Goal: Browse casually: Explore the website without a specific task or goal

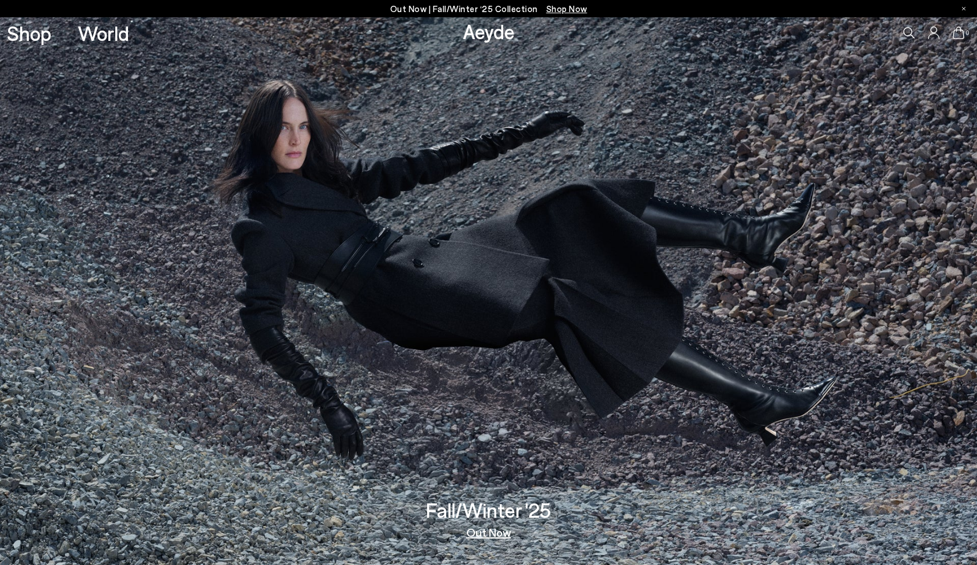
click at [571, 10] on span "Shop Now" at bounding box center [566, 8] width 41 height 10
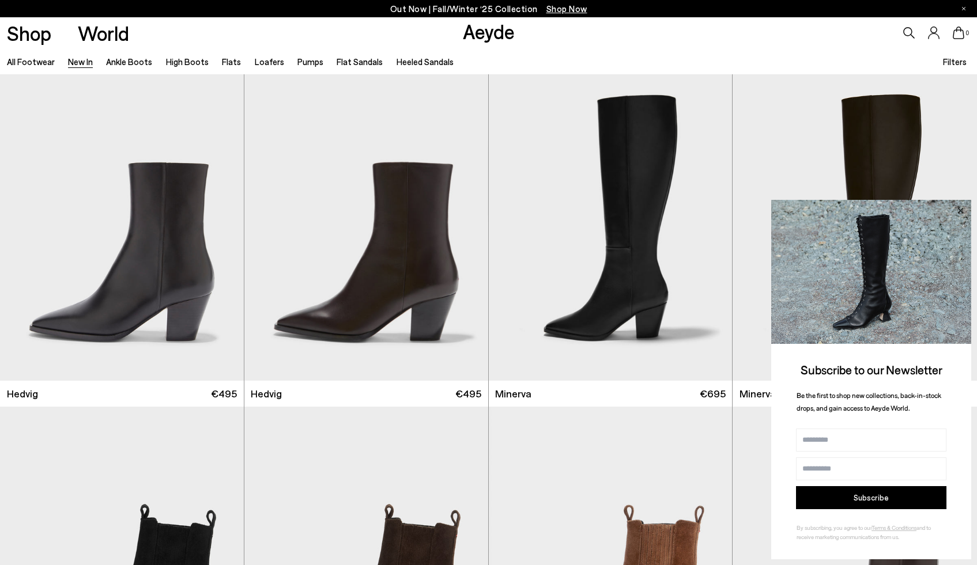
click at [963, 211] on icon at bounding box center [960, 210] width 15 height 15
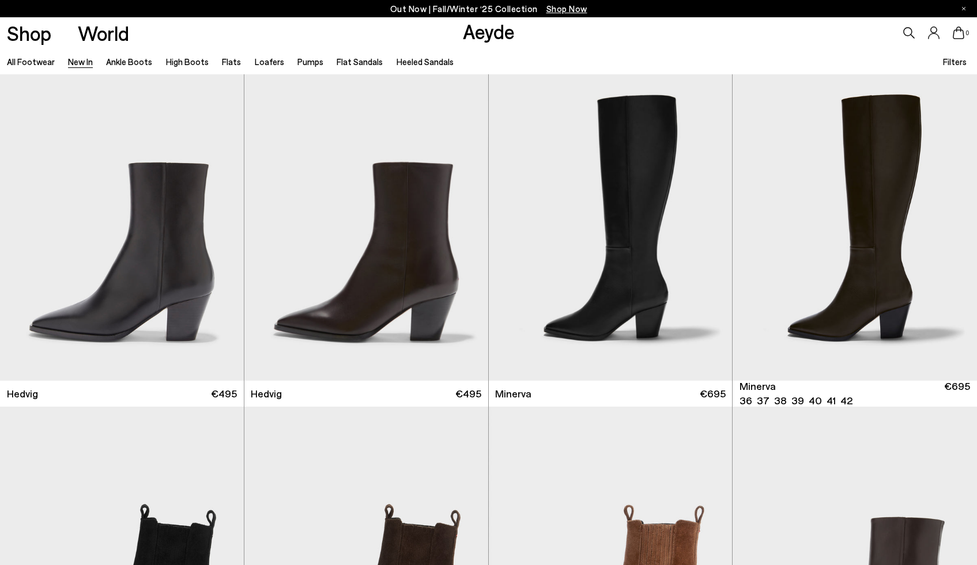
scroll to position [334, 0]
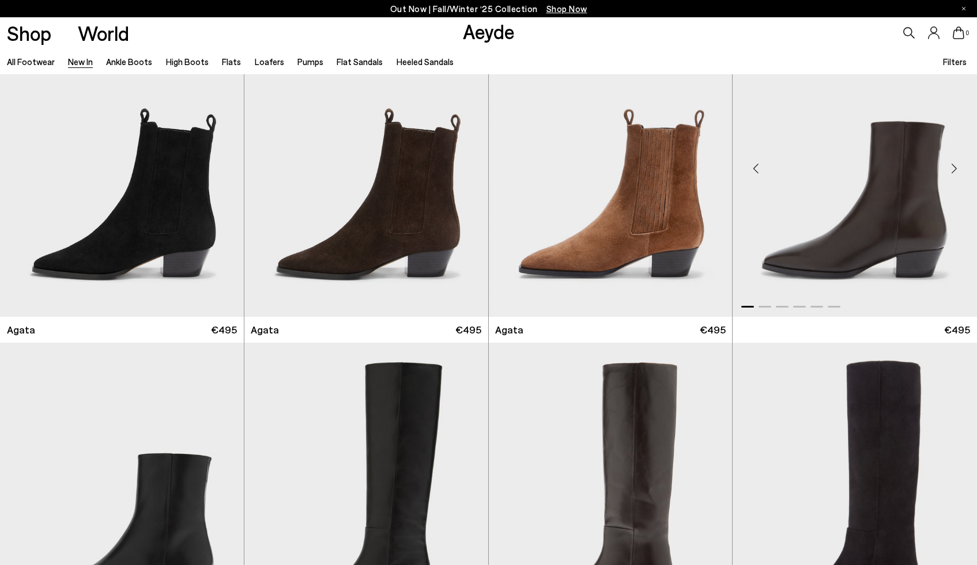
scroll to position [601, 0]
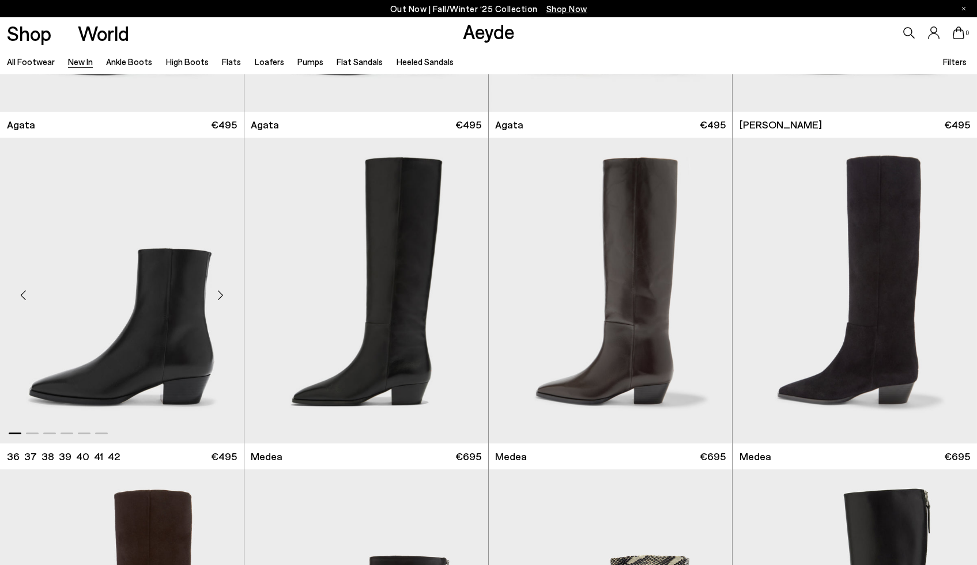
click at [215, 292] on div "Next slide" at bounding box center [220, 295] width 35 height 35
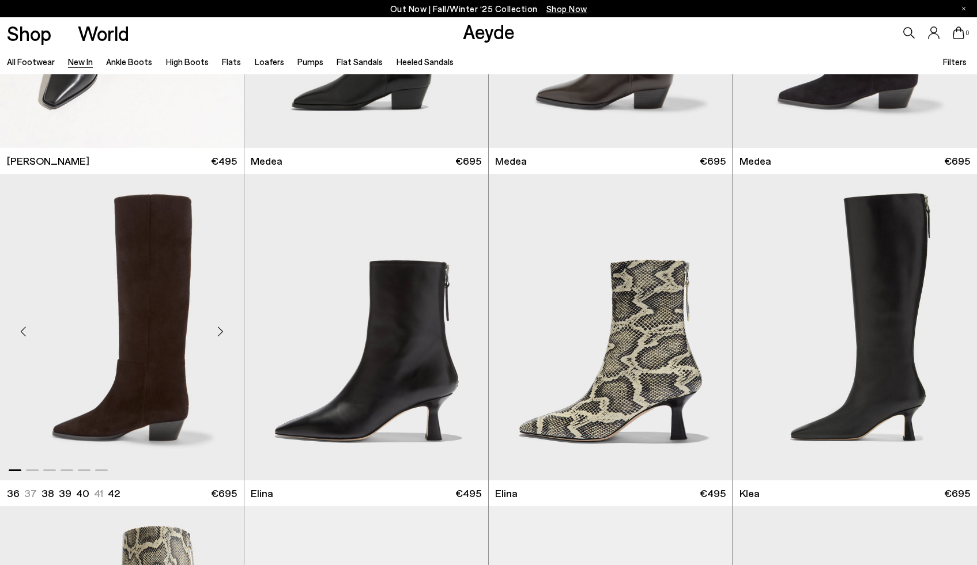
scroll to position [1036, 0]
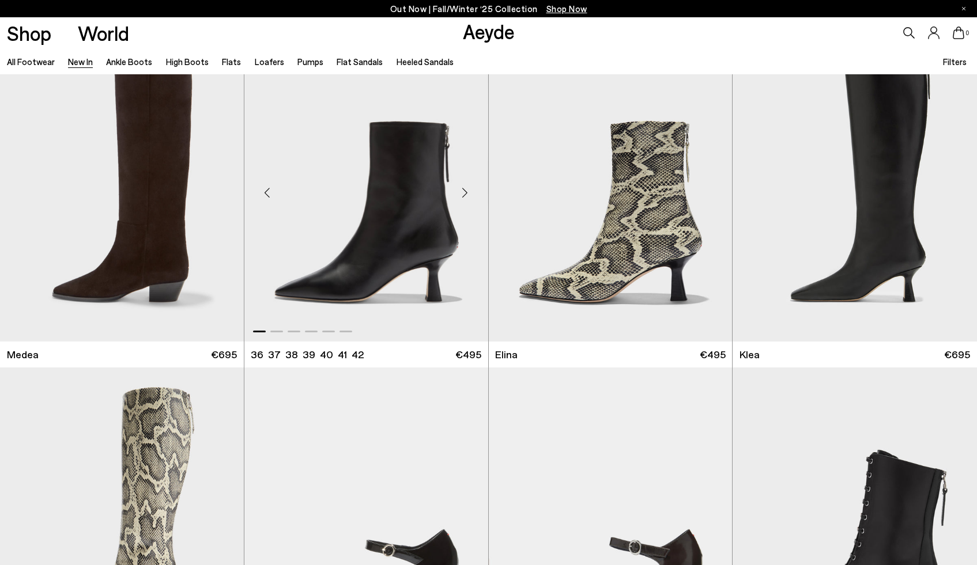
click at [465, 196] on div "Next slide" at bounding box center [465, 193] width 35 height 35
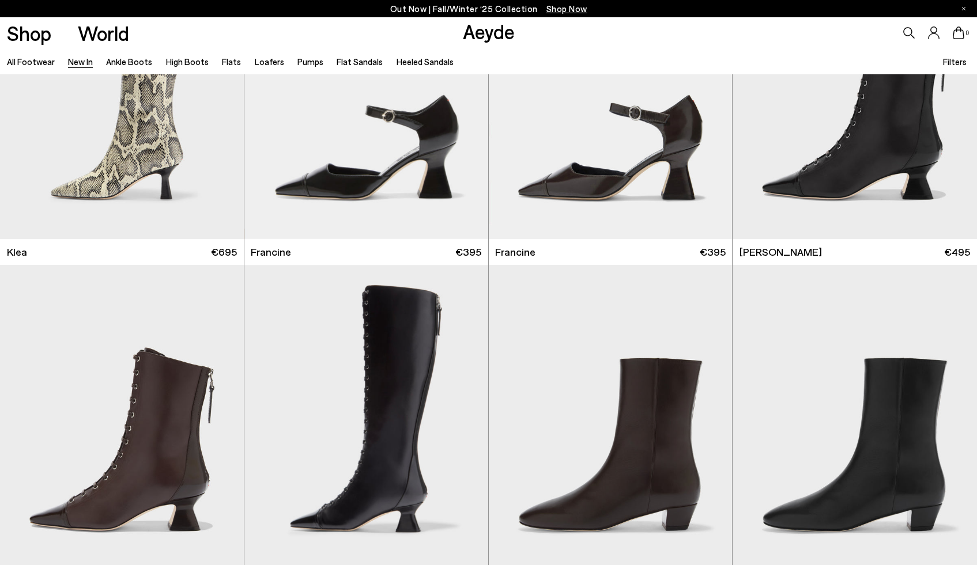
scroll to position [1562, 0]
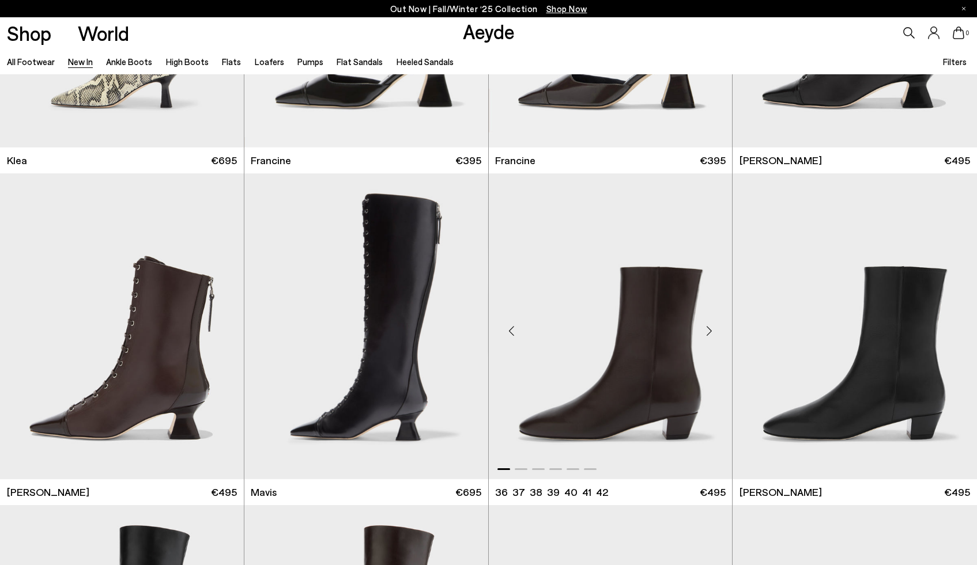
click at [714, 332] on div "Next slide" at bounding box center [708, 331] width 35 height 35
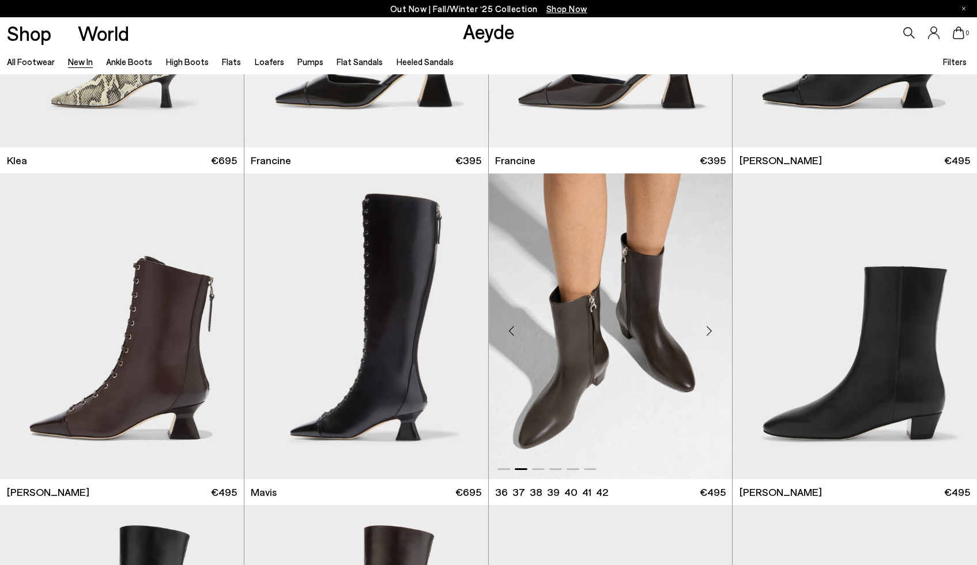
click at [714, 332] on div "Next slide" at bounding box center [708, 331] width 35 height 35
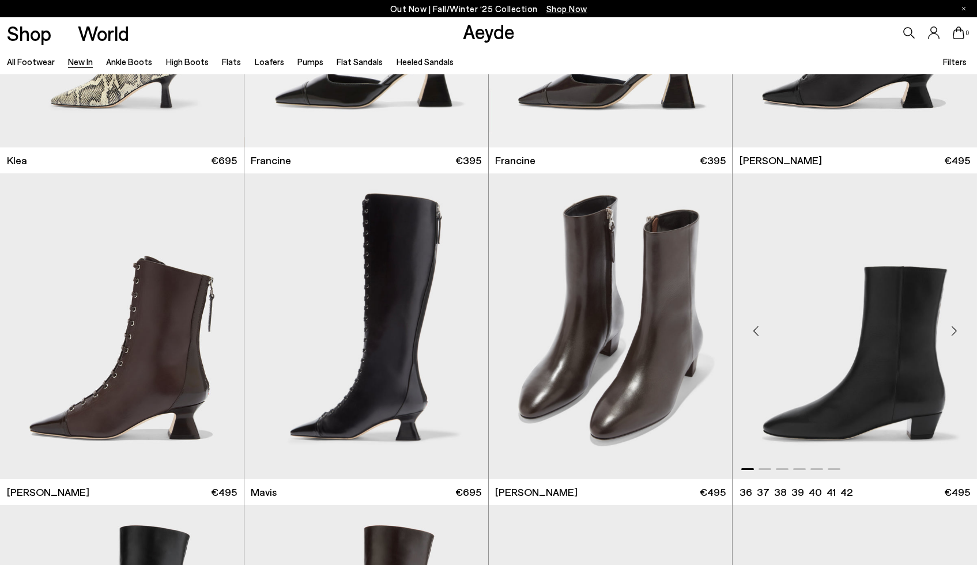
click at [950, 334] on div "Next slide" at bounding box center [953, 331] width 35 height 35
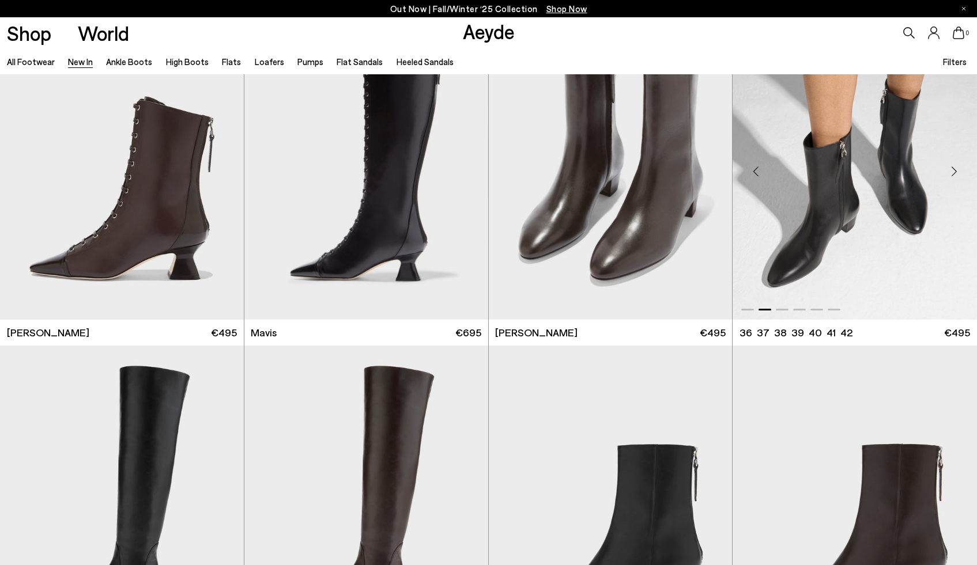
scroll to position [2001, 0]
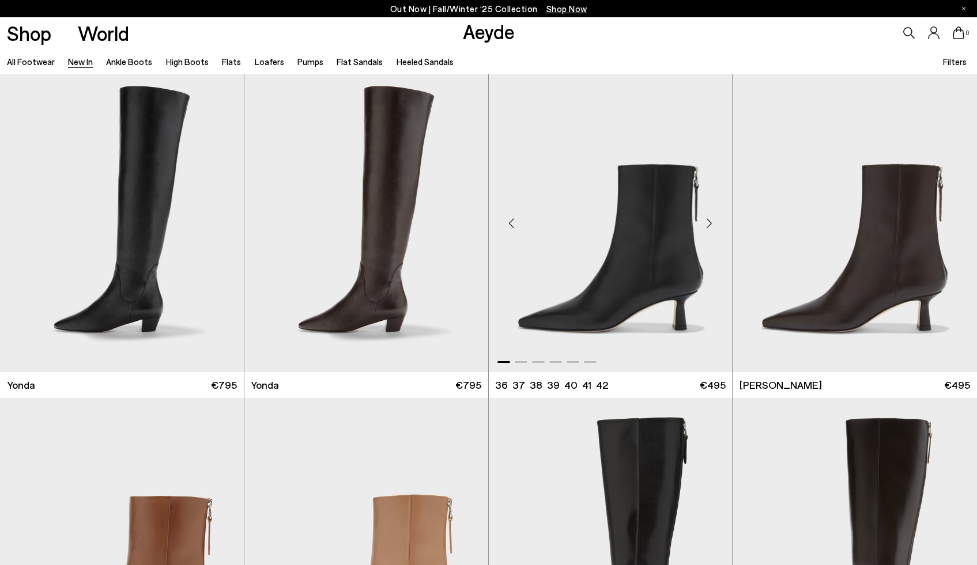
click at [712, 212] on div "Next slide" at bounding box center [708, 223] width 35 height 35
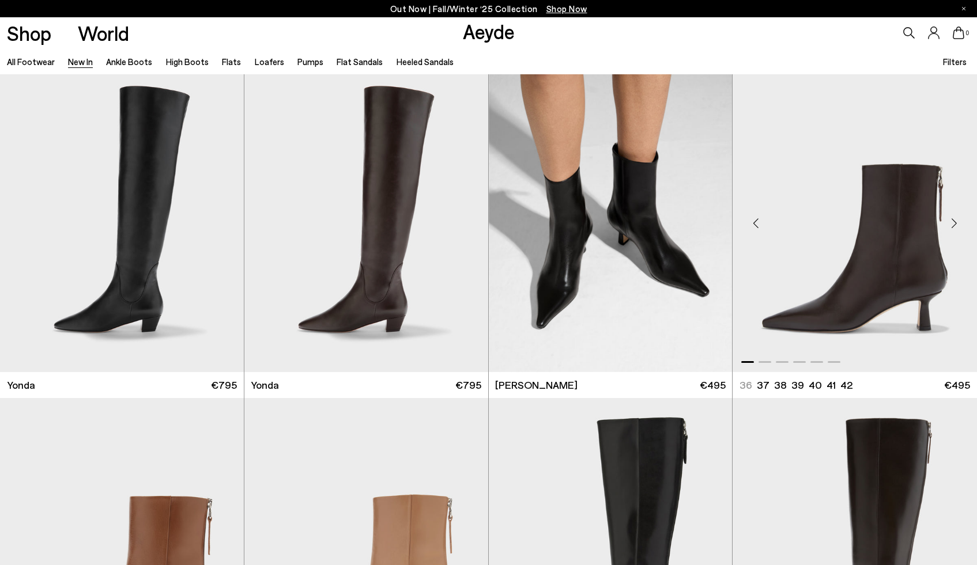
scroll to position [2289, 0]
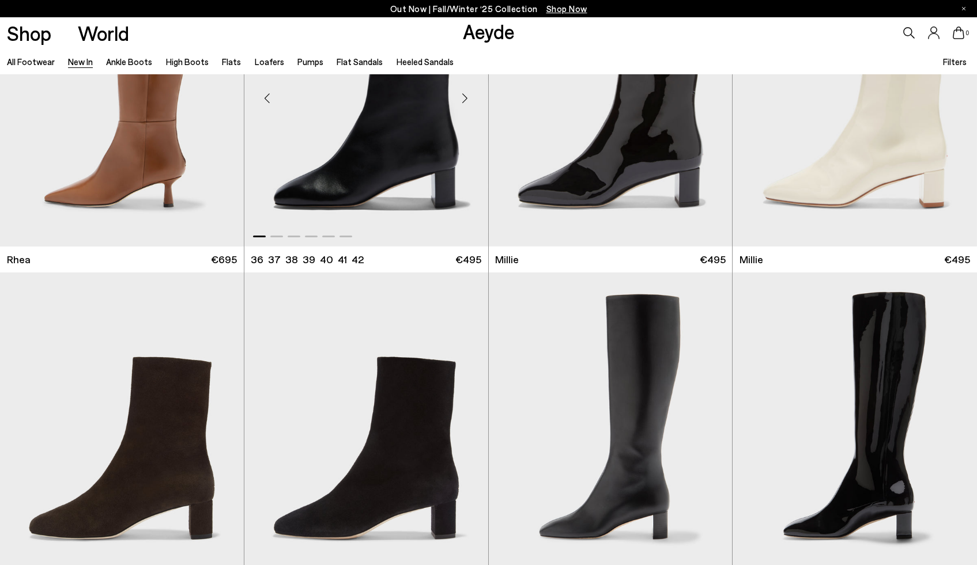
scroll to position [2911, 0]
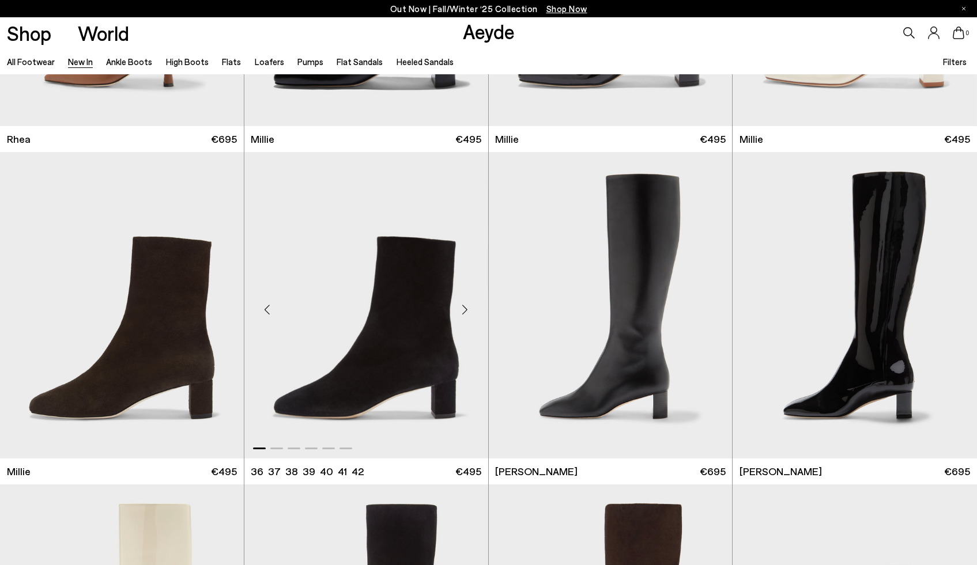
click at [456, 313] on div "Next slide" at bounding box center [465, 310] width 35 height 35
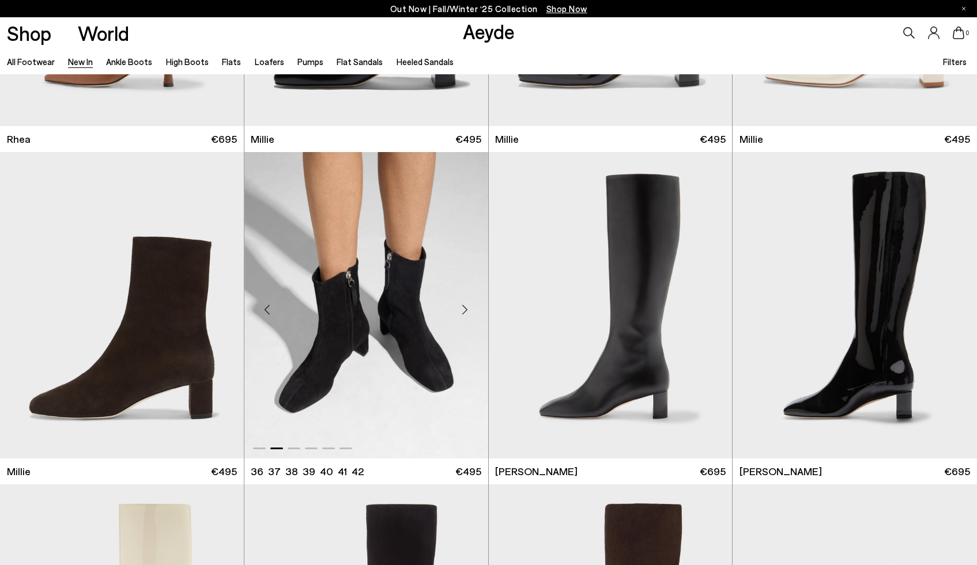
click at [456, 313] on div "Next slide" at bounding box center [465, 310] width 35 height 35
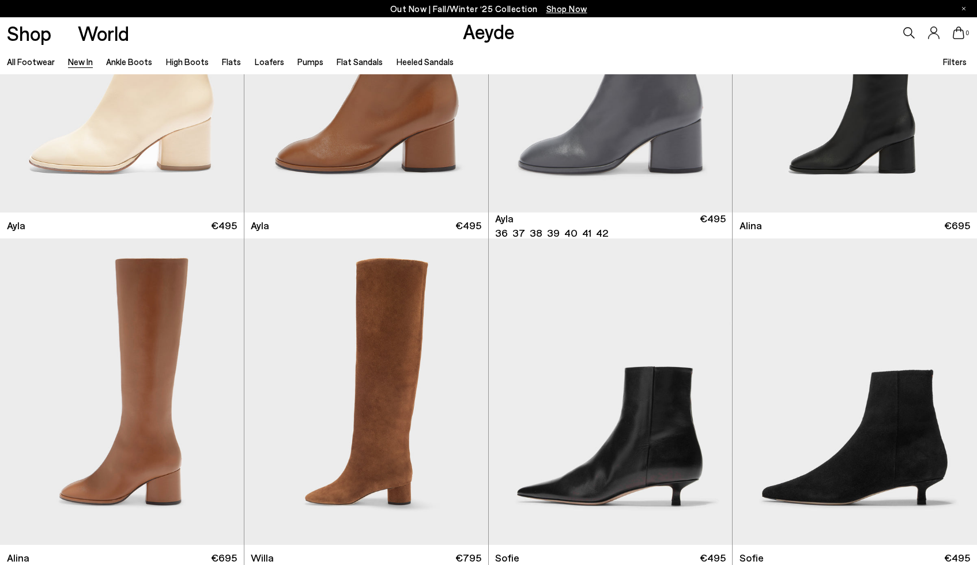
scroll to position [3983, 0]
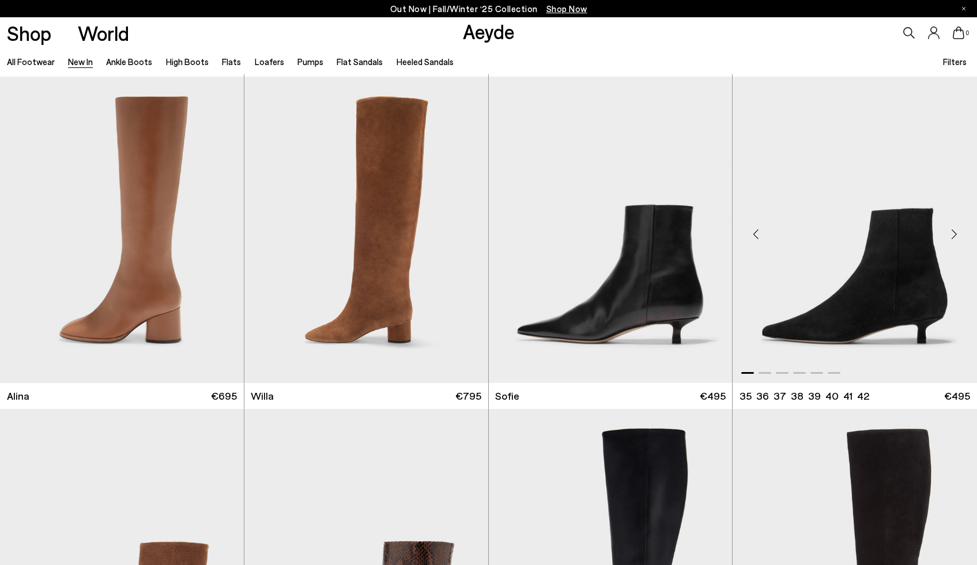
click at [959, 235] on div "Next slide" at bounding box center [953, 234] width 35 height 35
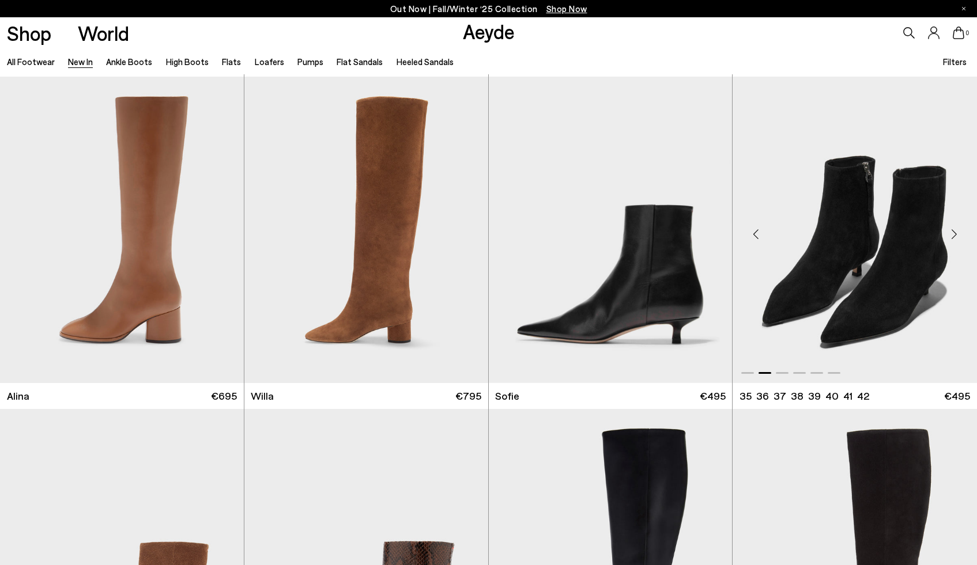
click at [959, 235] on div "Next slide" at bounding box center [953, 234] width 35 height 35
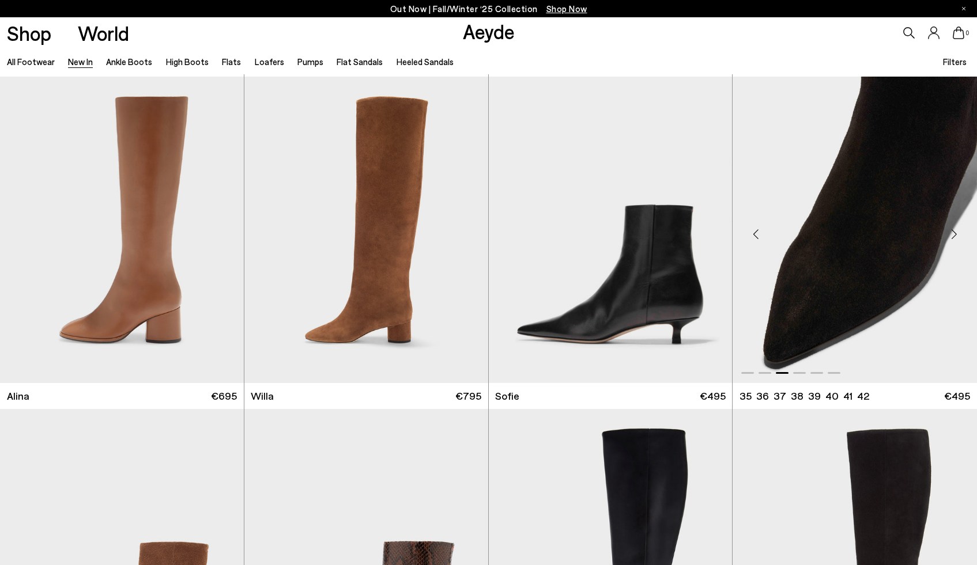
click at [959, 235] on div "Next slide" at bounding box center [953, 234] width 35 height 35
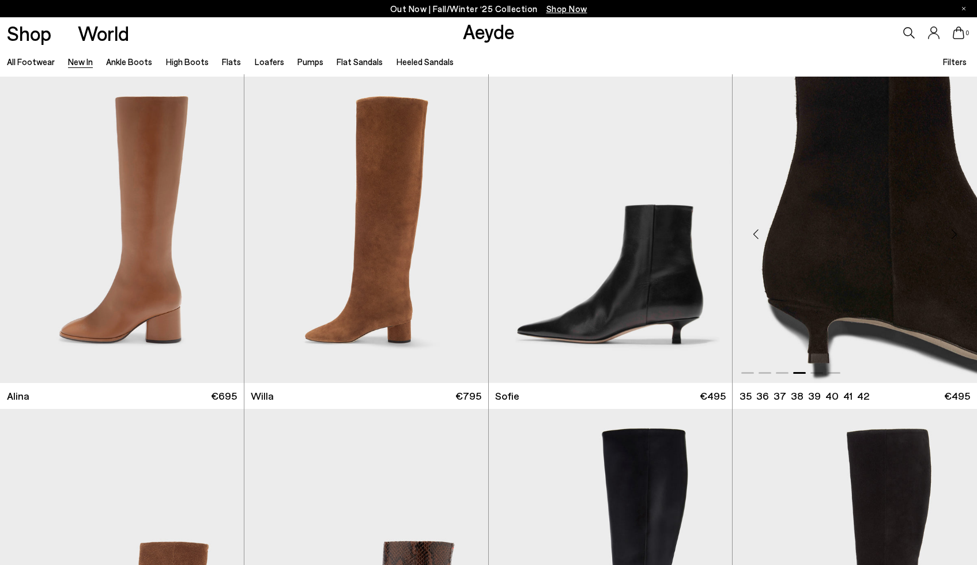
click at [959, 235] on div "Next slide" at bounding box center [953, 234] width 35 height 35
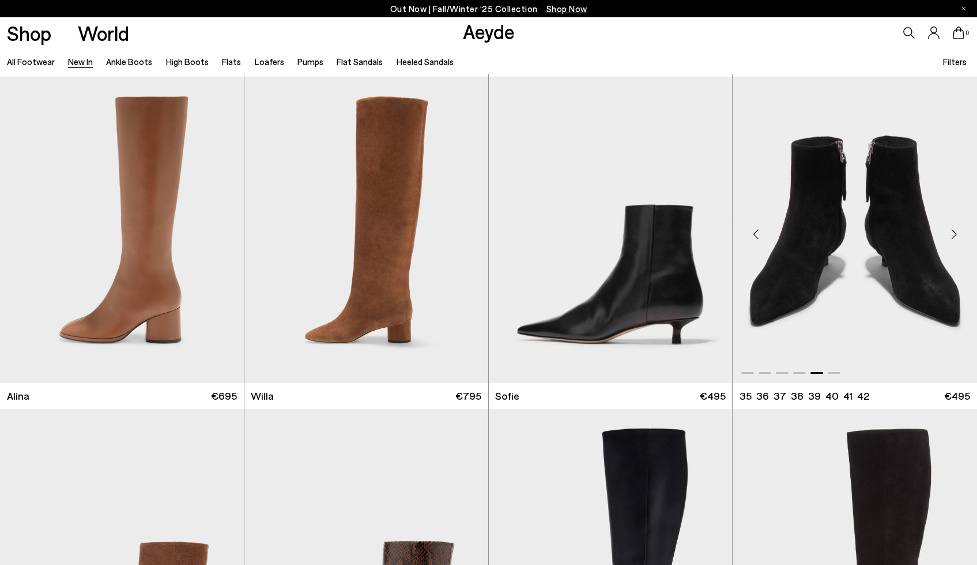
scroll to position [4625, 0]
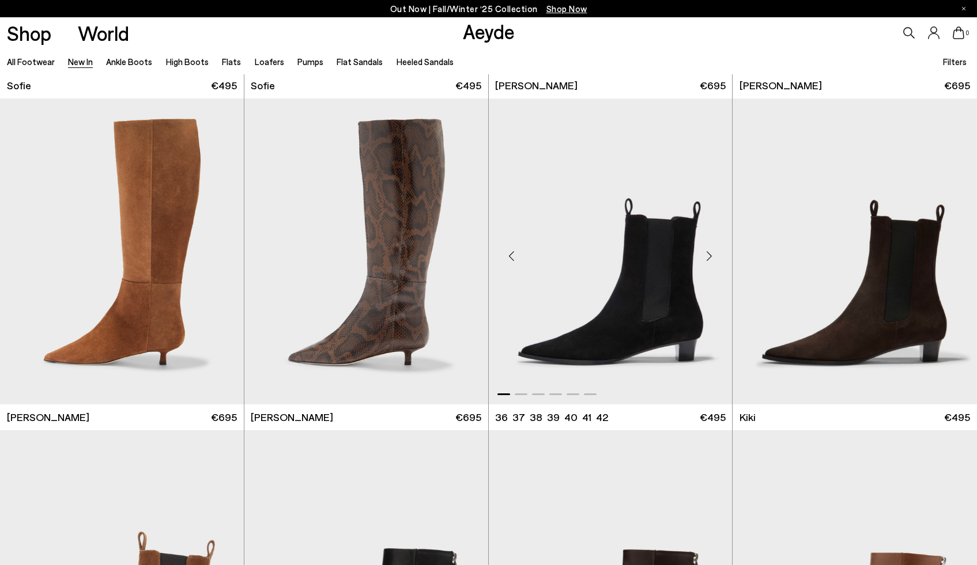
click at [716, 258] on div "Next slide" at bounding box center [708, 256] width 35 height 35
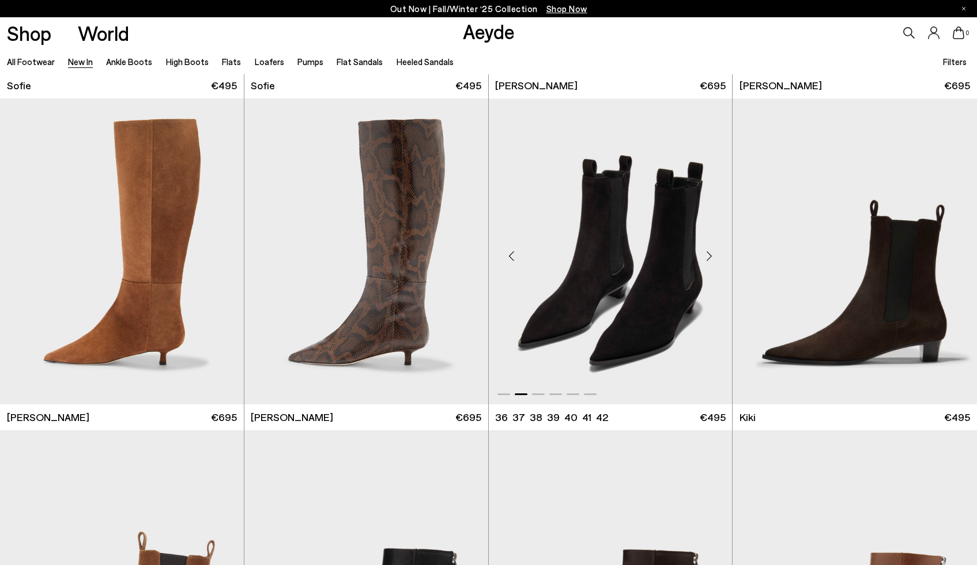
click at [716, 258] on div "Next slide" at bounding box center [708, 256] width 35 height 35
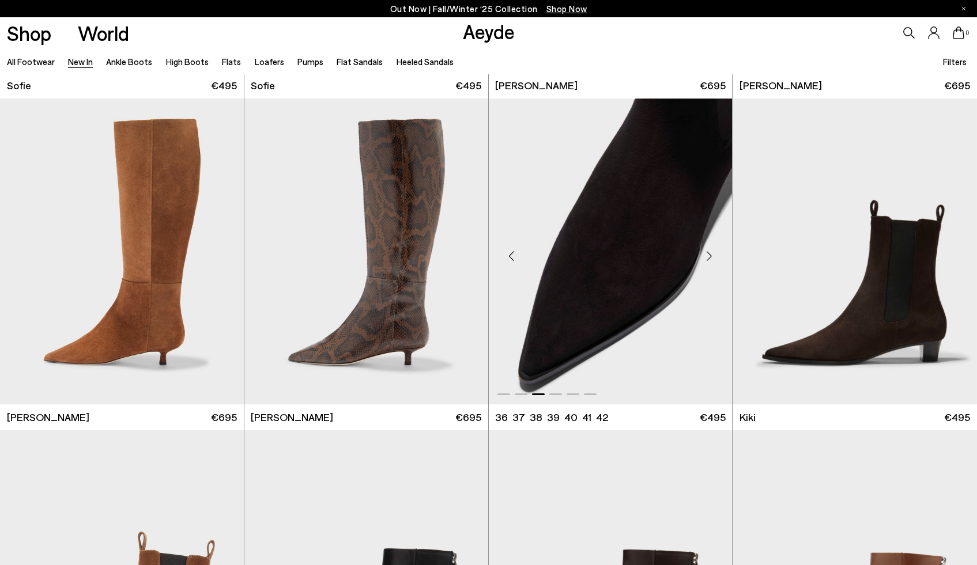
click at [716, 258] on div "Next slide" at bounding box center [708, 256] width 35 height 35
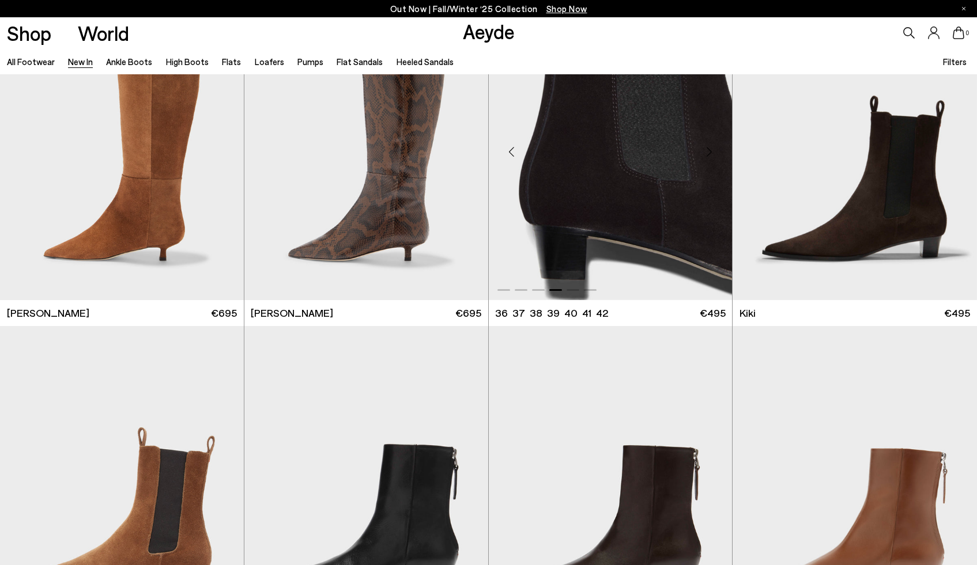
scroll to position [4948, 0]
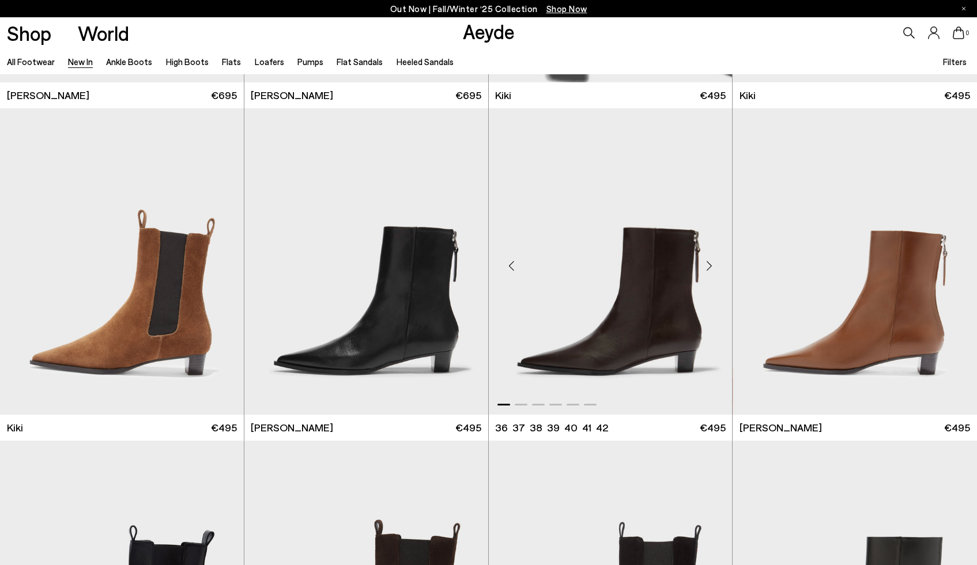
click at [705, 267] on div "Next slide" at bounding box center [708, 266] width 35 height 35
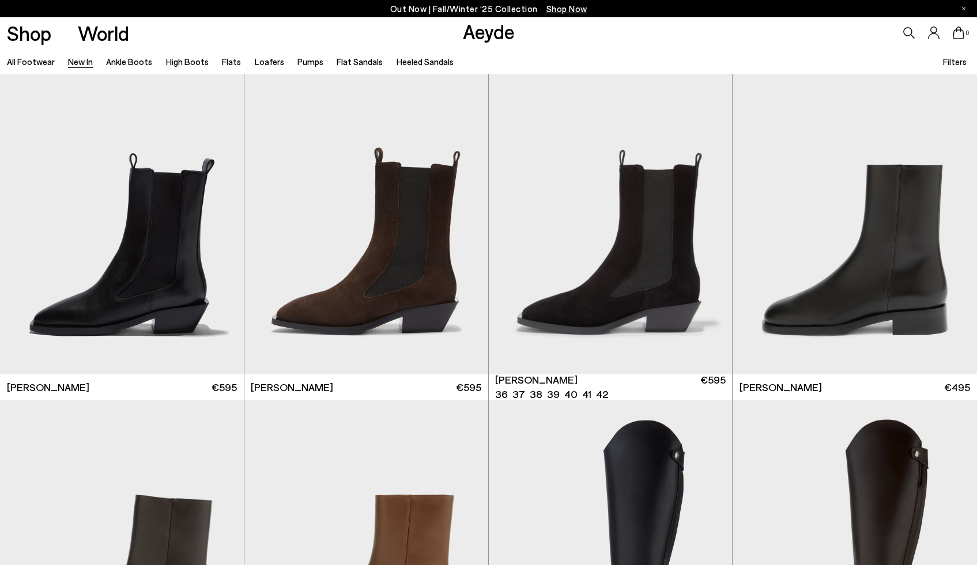
scroll to position [5558, 0]
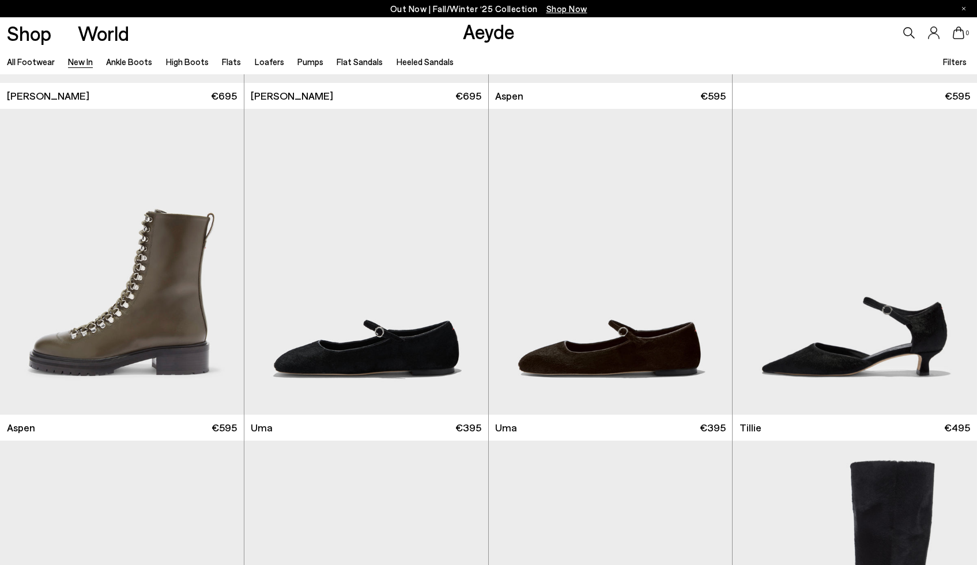
scroll to position [7722, 0]
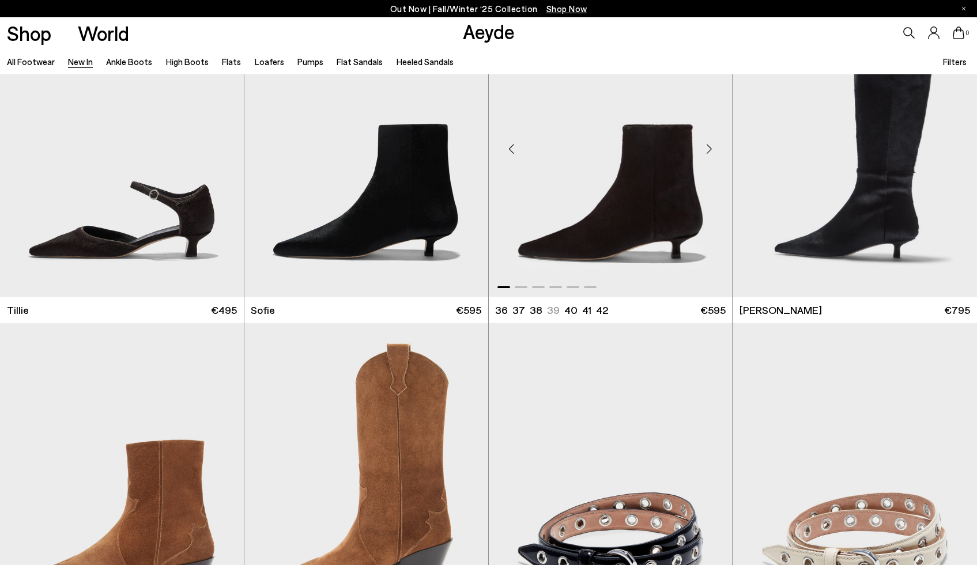
click at [709, 153] on div "Next slide" at bounding box center [708, 149] width 35 height 35
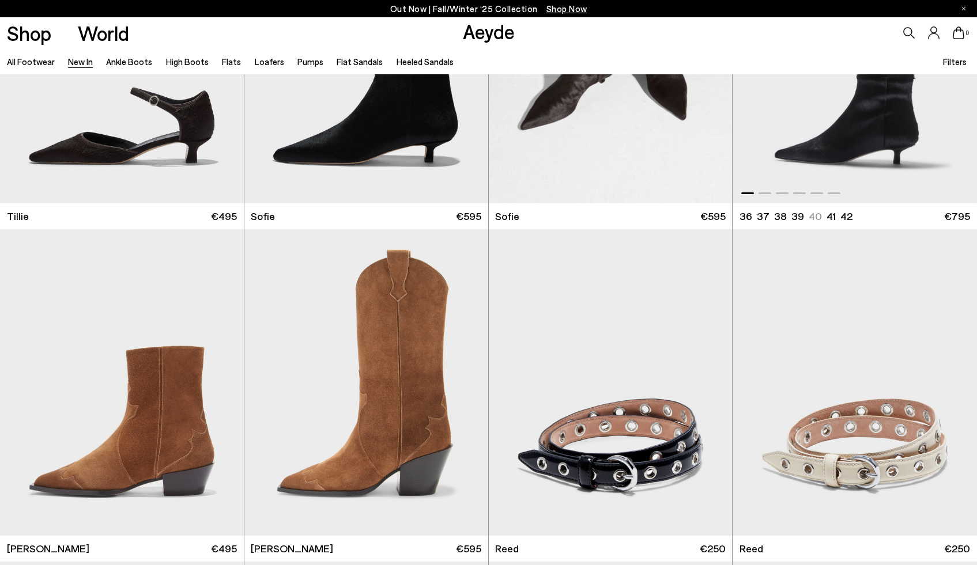
scroll to position [8000, 0]
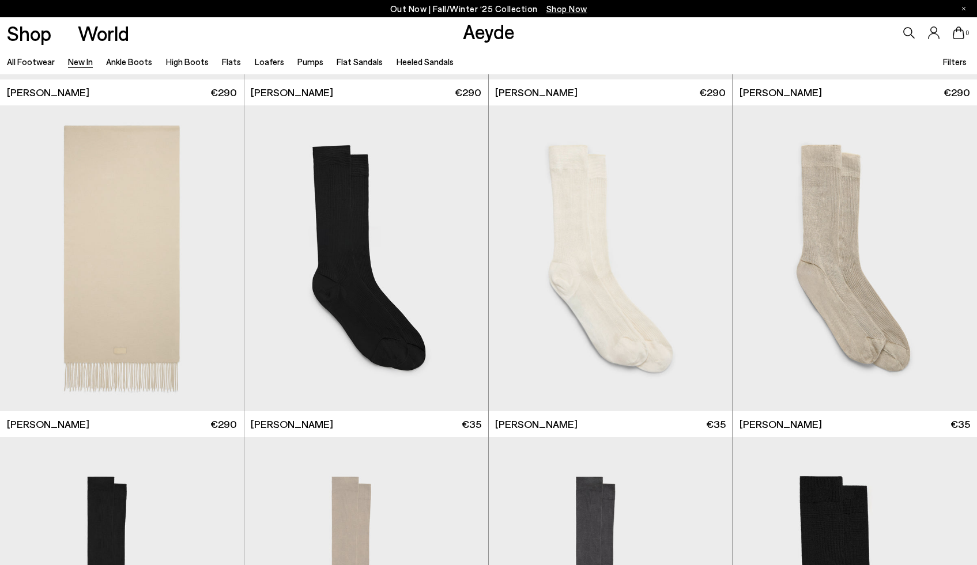
scroll to position [8796, 0]
